Goal: Information Seeking & Learning: Learn about a topic

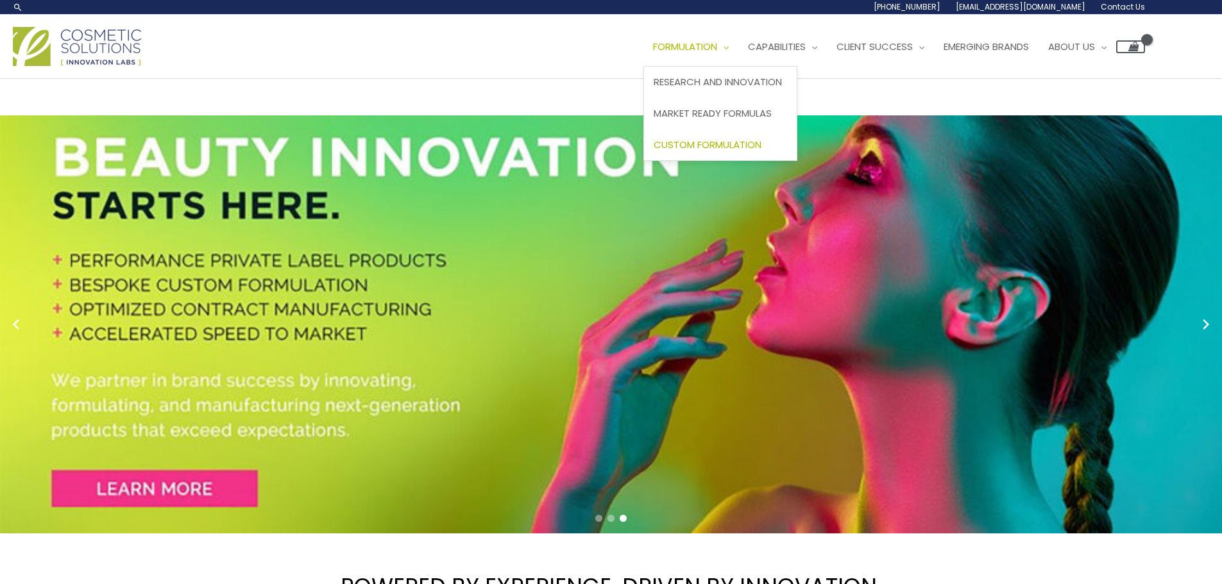
click at [749, 148] on span "Custom Formulation" at bounding box center [708, 144] width 108 height 13
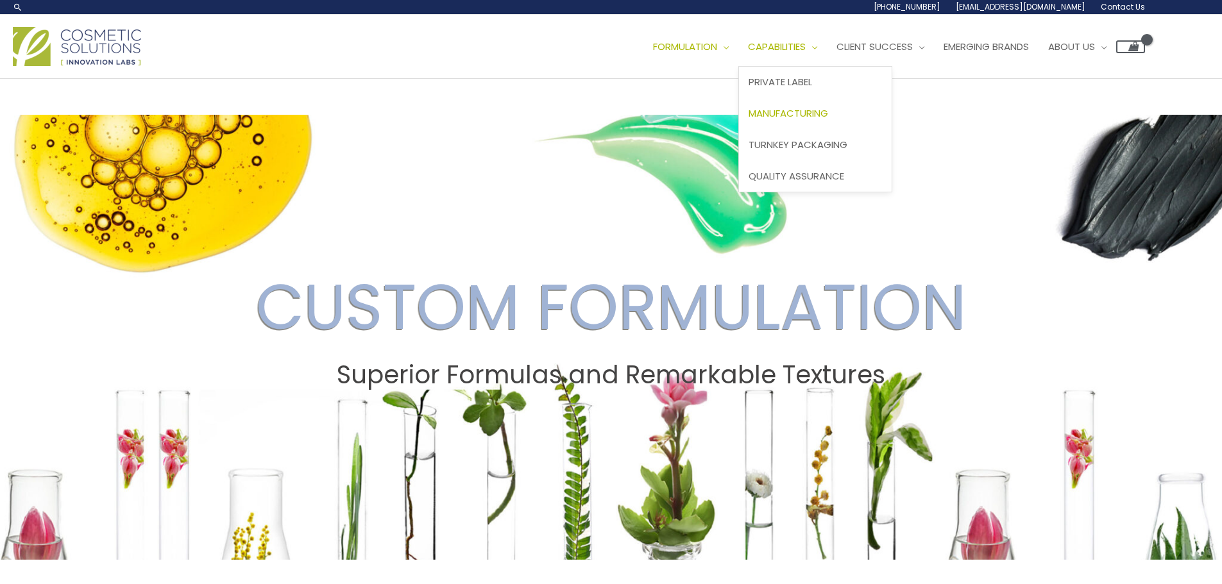
click at [827, 114] on span "Manufacturing" at bounding box center [788, 112] width 80 height 13
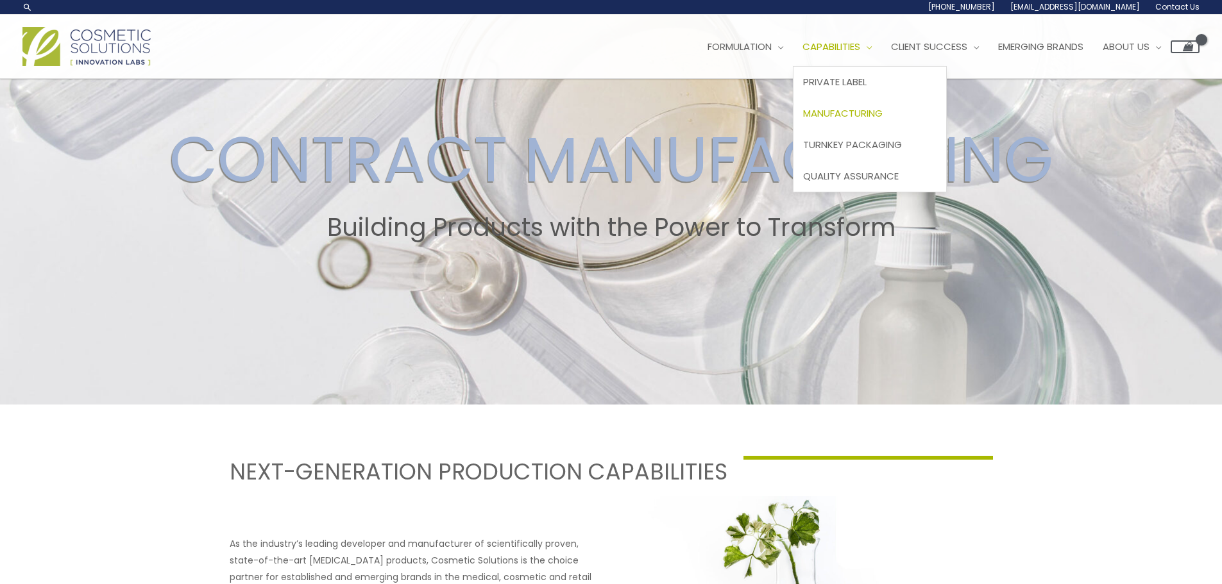
scroll to position [155, 0]
click at [881, 177] on span "Quality Assurance" at bounding box center [851, 175] width 96 height 13
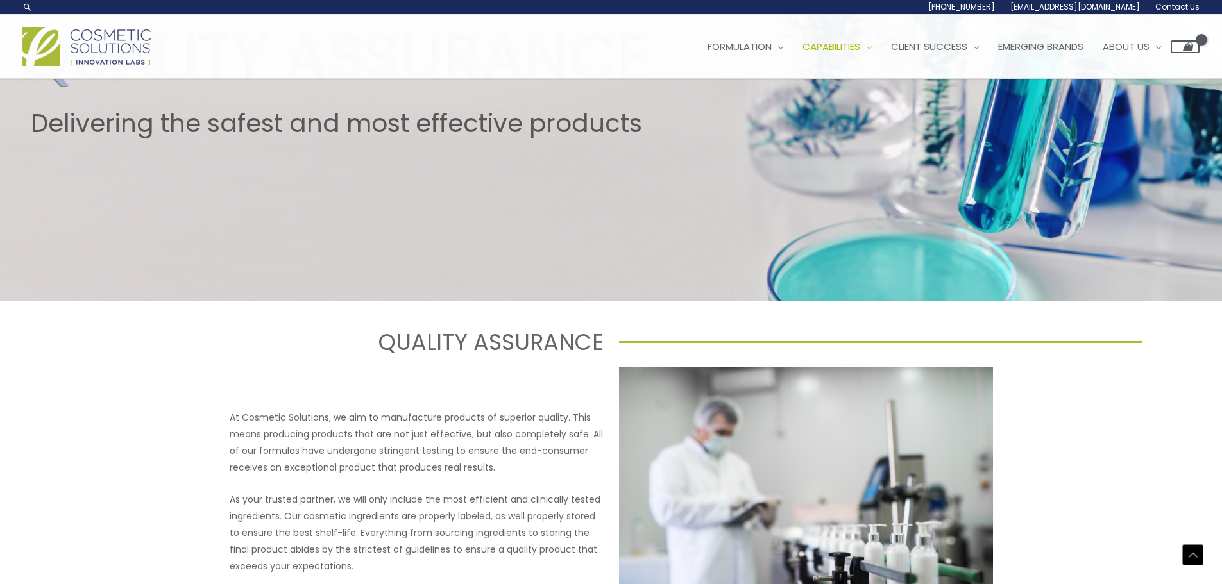
scroll to position [249, 0]
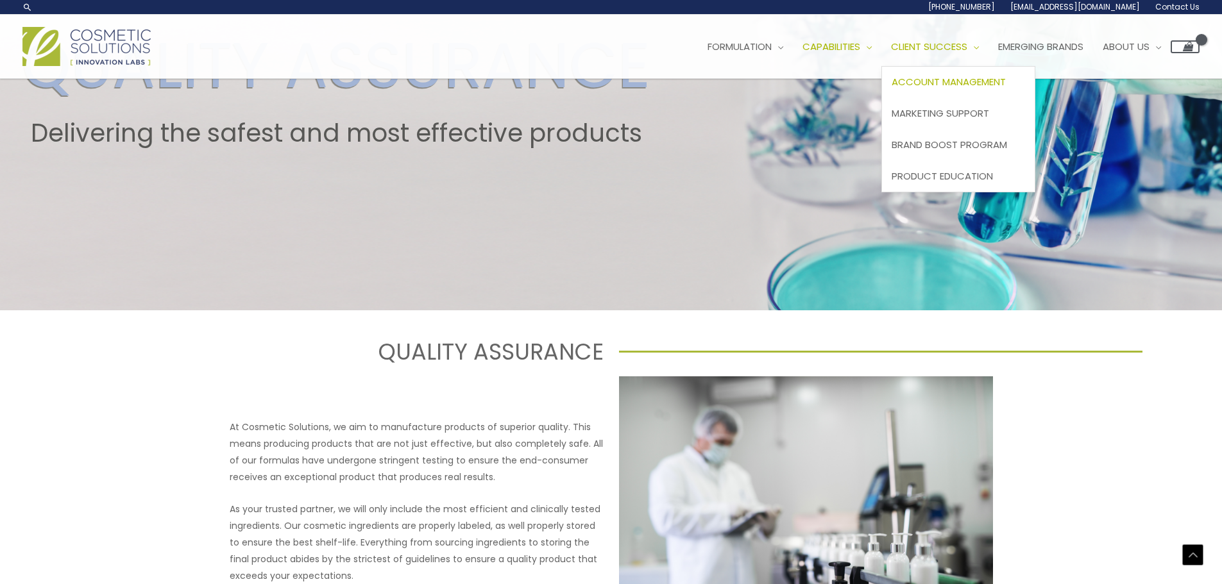
click at [990, 79] on span "Account Management" at bounding box center [948, 81] width 114 height 13
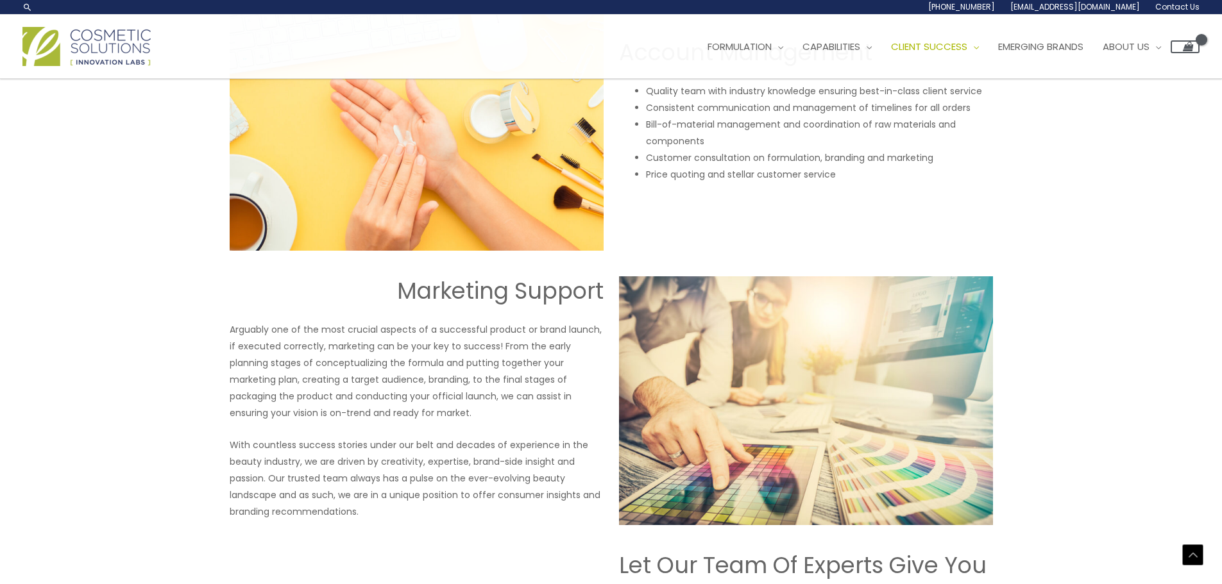
scroll to position [1167, 0]
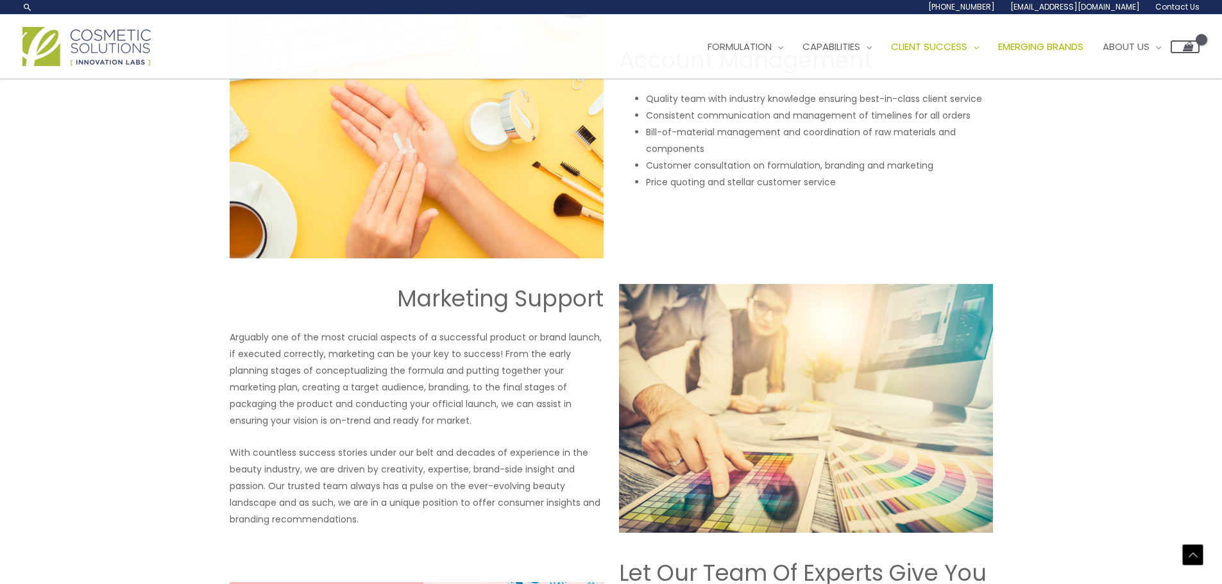
click at [1043, 46] on span "Emerging Brands" at bounding box center [1040, 46] width 85 height 13
